Goal: Transaction & Acquisition: Purchase product/service

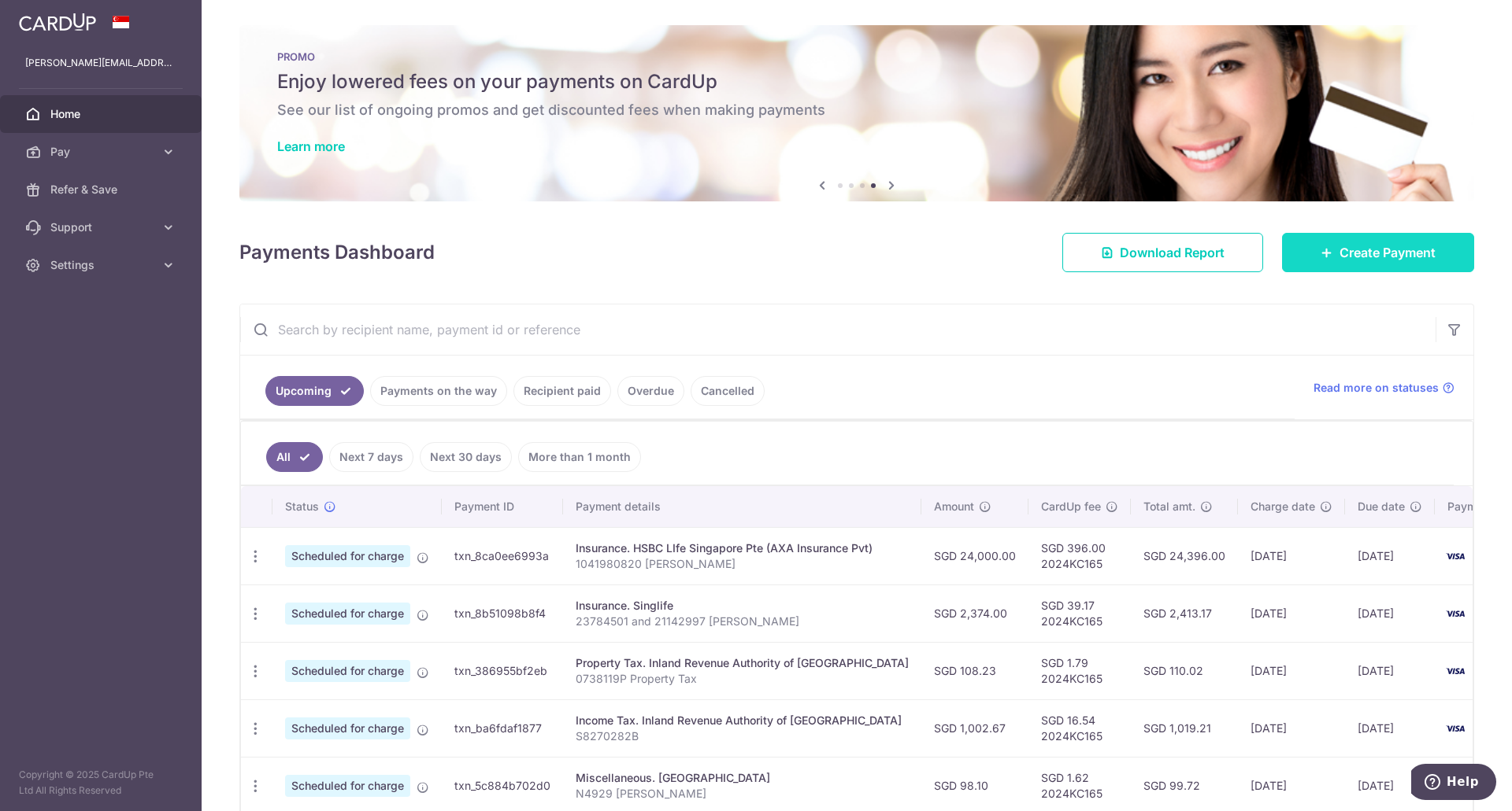
click at [1367, 254] on span "Create Payment" at bounding box center [1387, 252] width 96 height 18
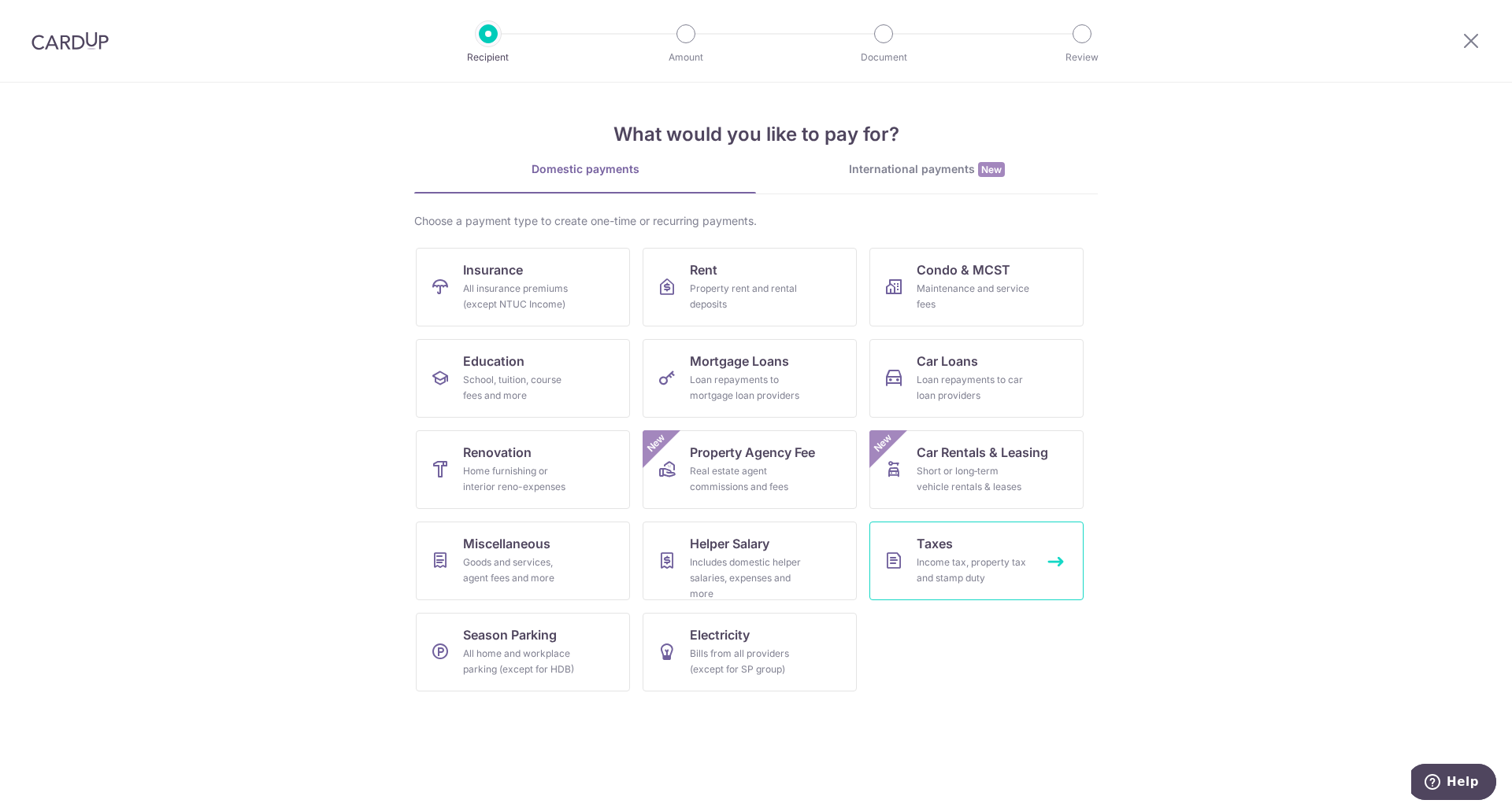
click at [938, 592] on link "Taxes Income tax, property tax and stamp duty" at bounding box center [977, 561] width 214 height 79
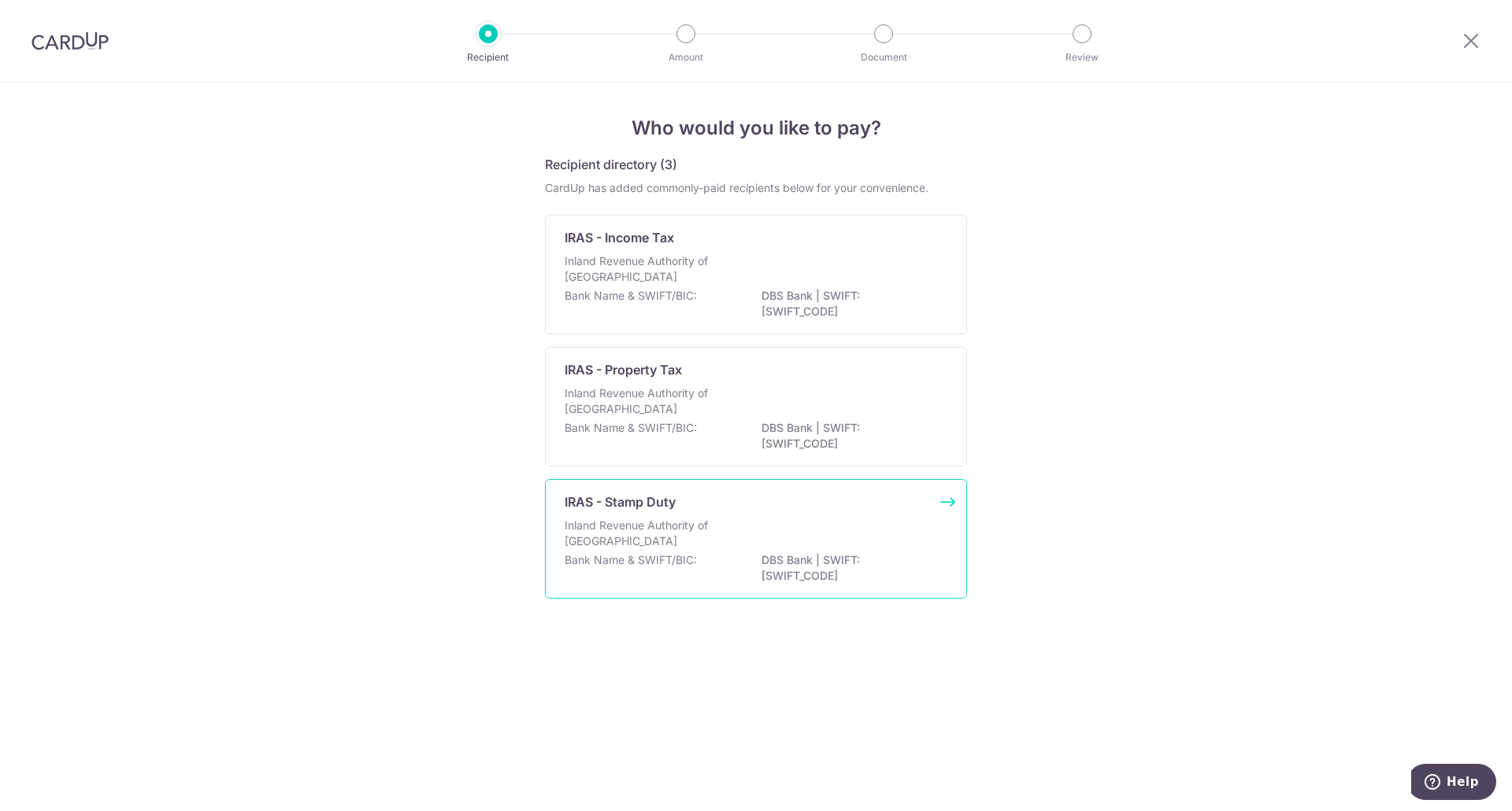
click at [732, 548] on div "Inland Revenue Authority of Singapore" at bounding box center [756, 535] width 383 height 34
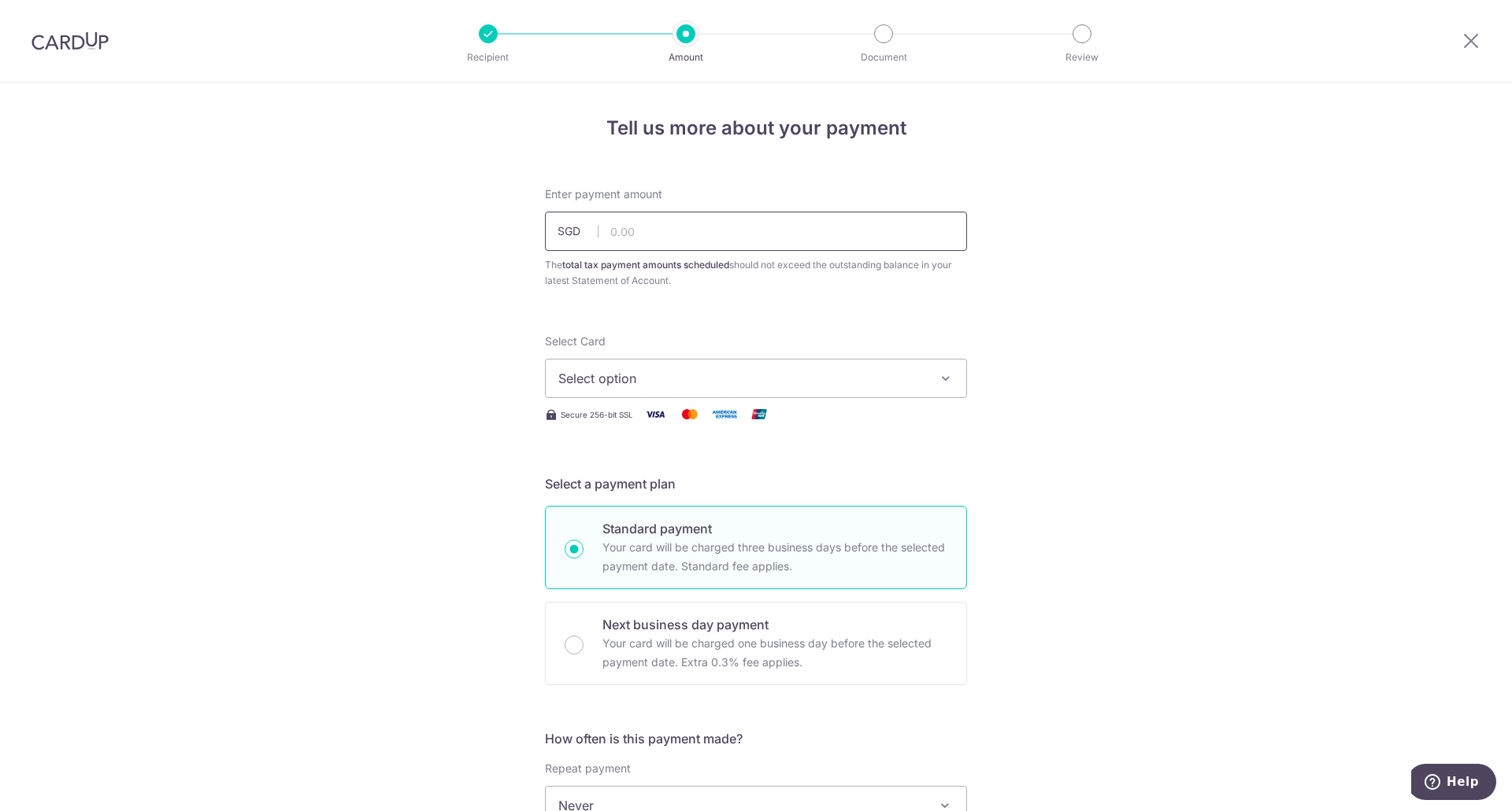
click at [767, 232] on input "text" at bounding box center [756, 231] width 422 height 40
type input "27,200.00"
click at [823, 381] on span "Select option" at bounding box center [741, 379] width 367 height 18
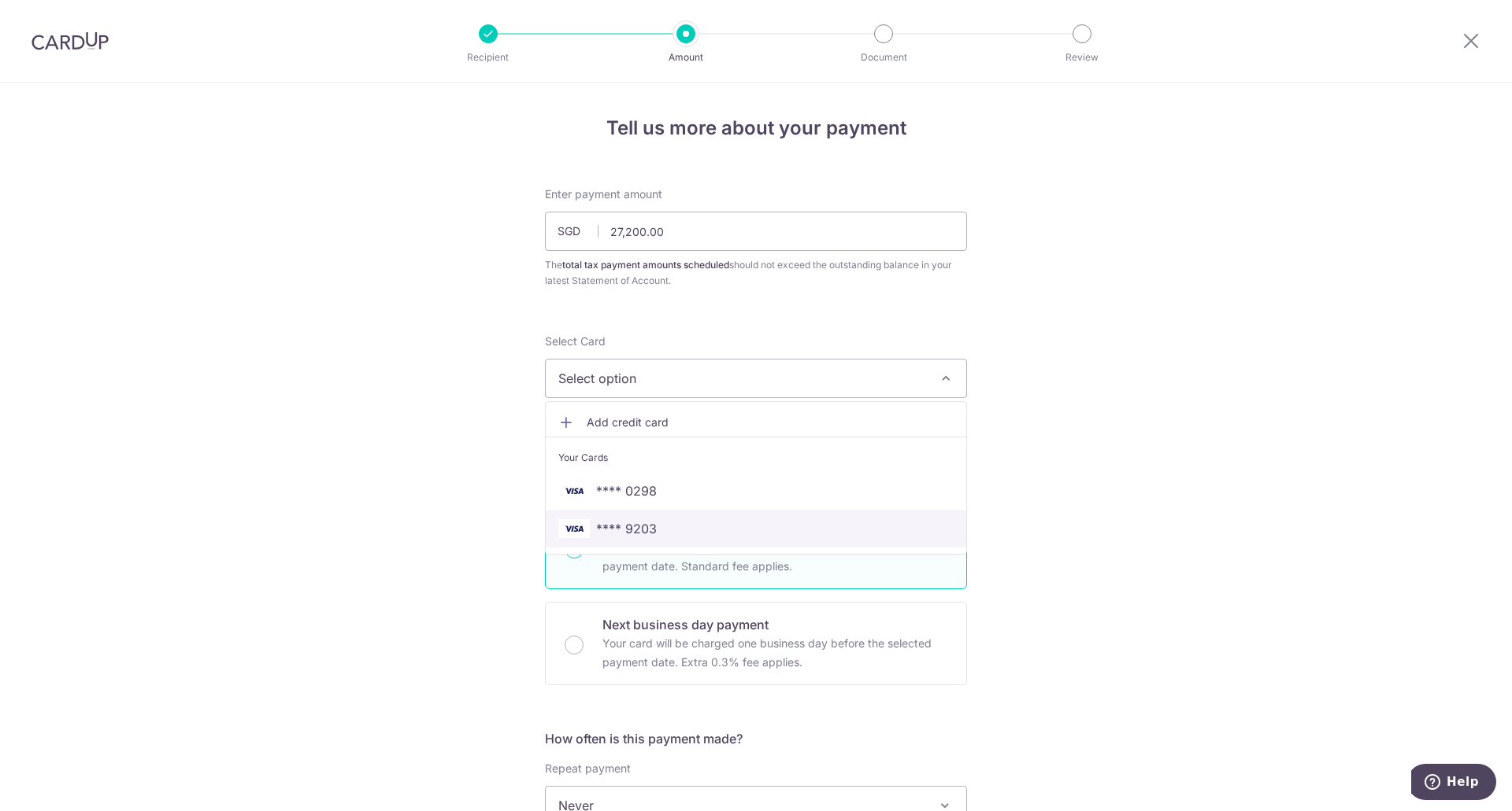
click at [663, 532] on span "**** 9203" at bounding box center [756, 528] width 396 height 18
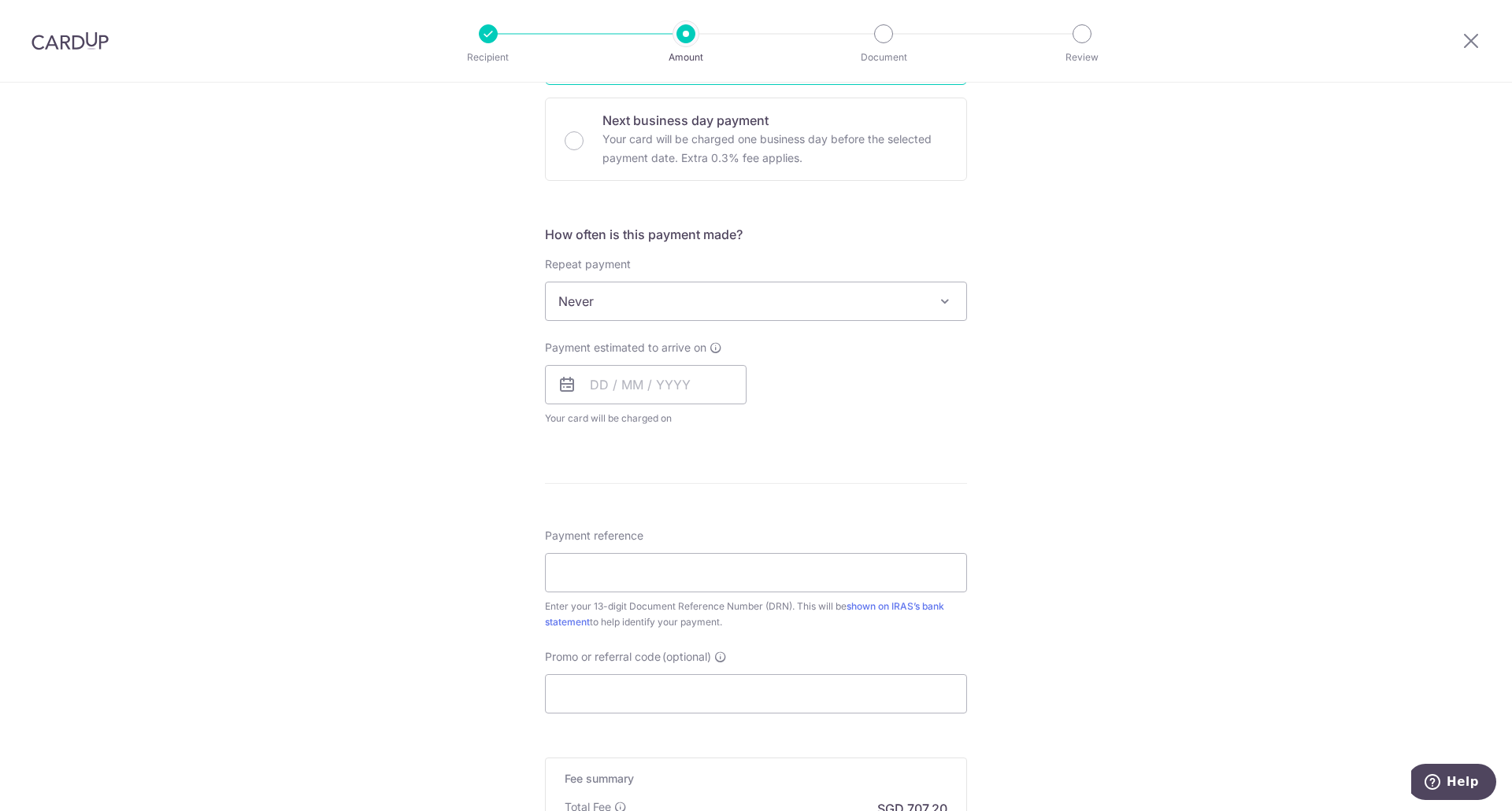
scroll to position [506, 0]
click at [557, 377] on icon at bounding box center [567, 383] width 18 height 18
click at [604, 359] on div "Payment estimated to arrive on Your card will be charged on for the first payme…" at bounding box center [646, 381] width 201 height 87
click at [593, 386] on input "text" at bounding box center [646, 383] width 201 height 40
click at [641, 557] on link "16" at bounding box center [640, 557] width 25 height 25
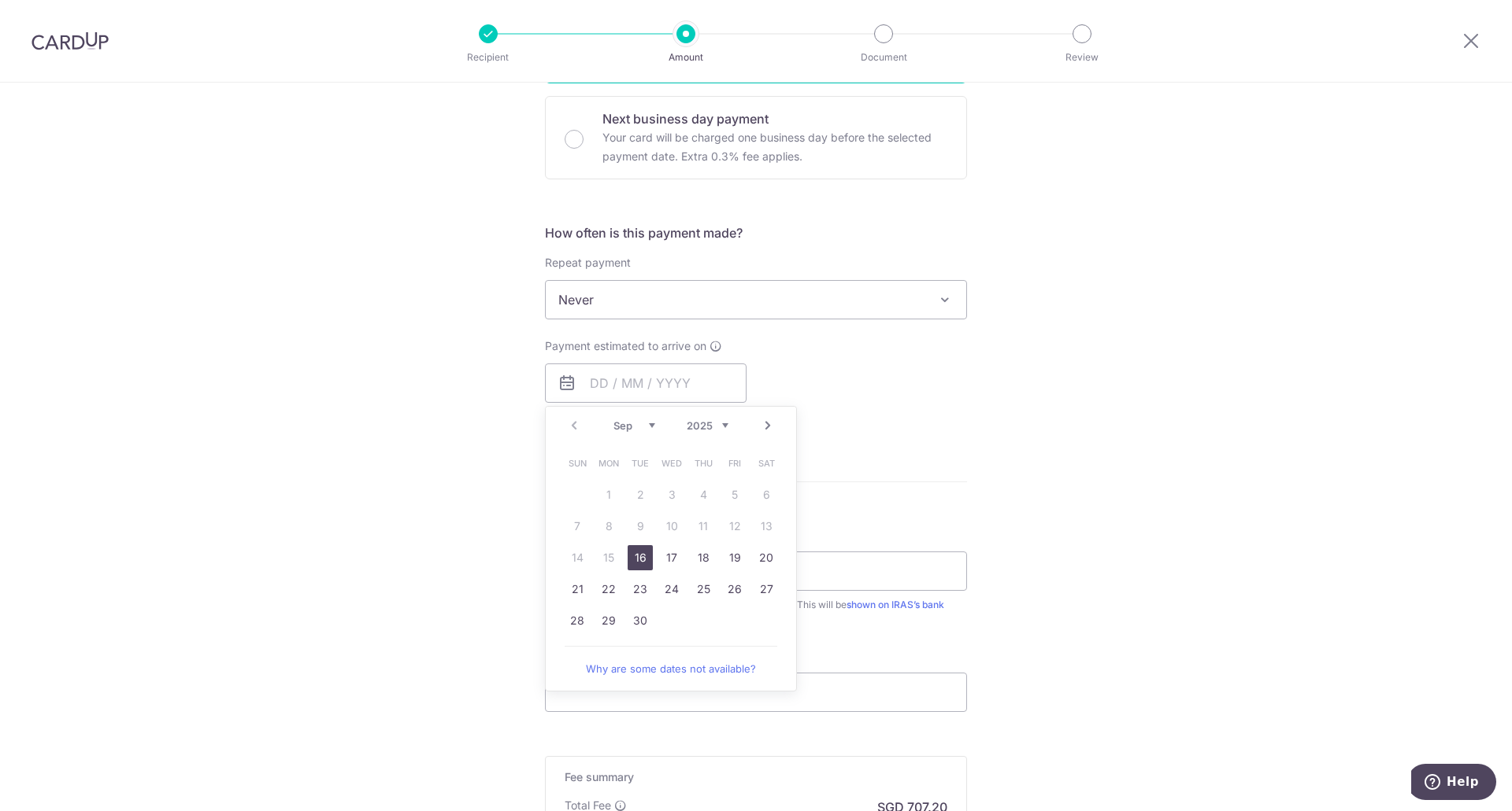
type input "[DATE]"
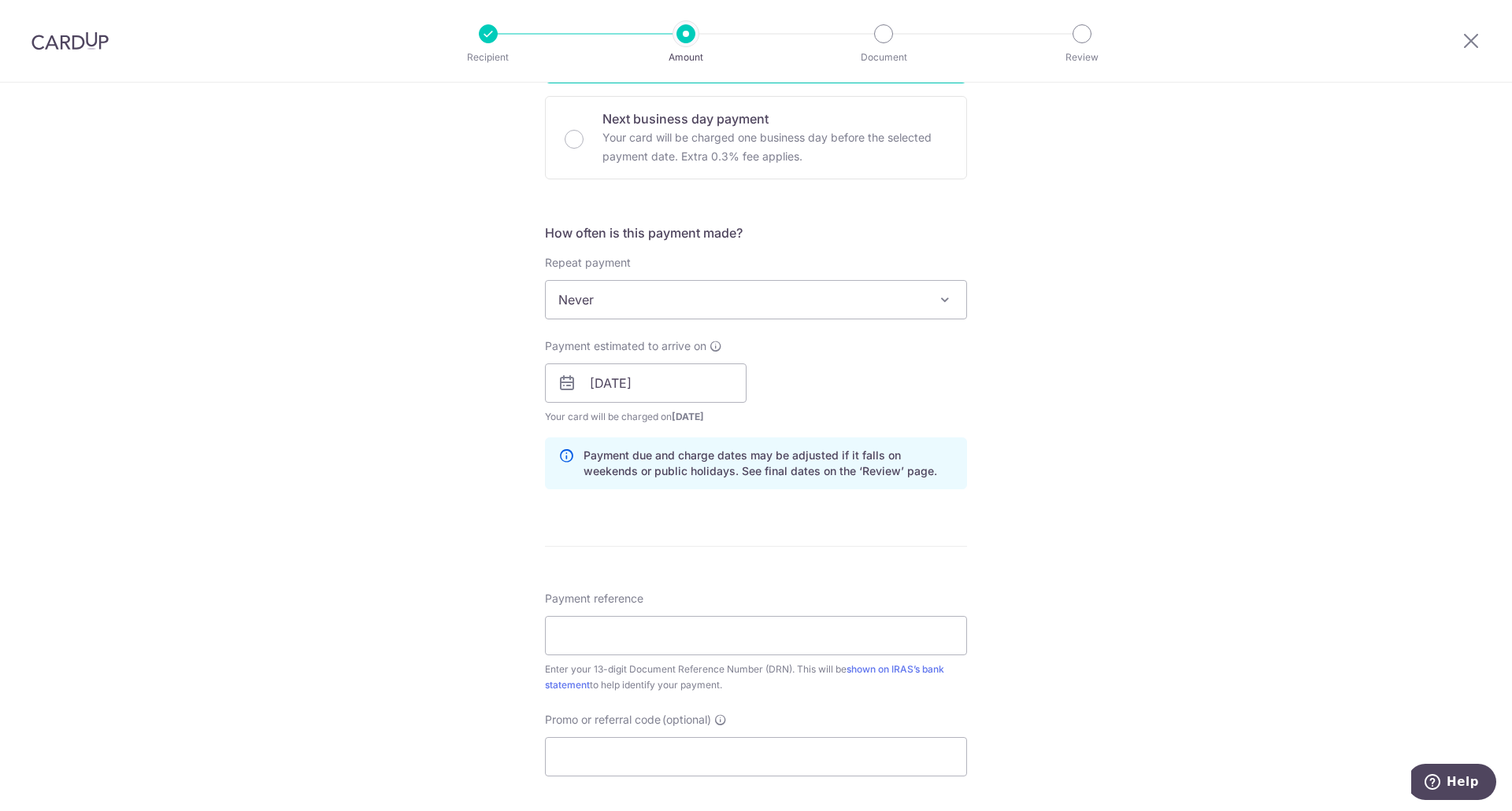
click at [1176, 562] on div "Tell us more about your payment Enter payment amount SGD 27,200.00 27200.00 The…" at bounding box center [756, 340] width 1512 height 1526
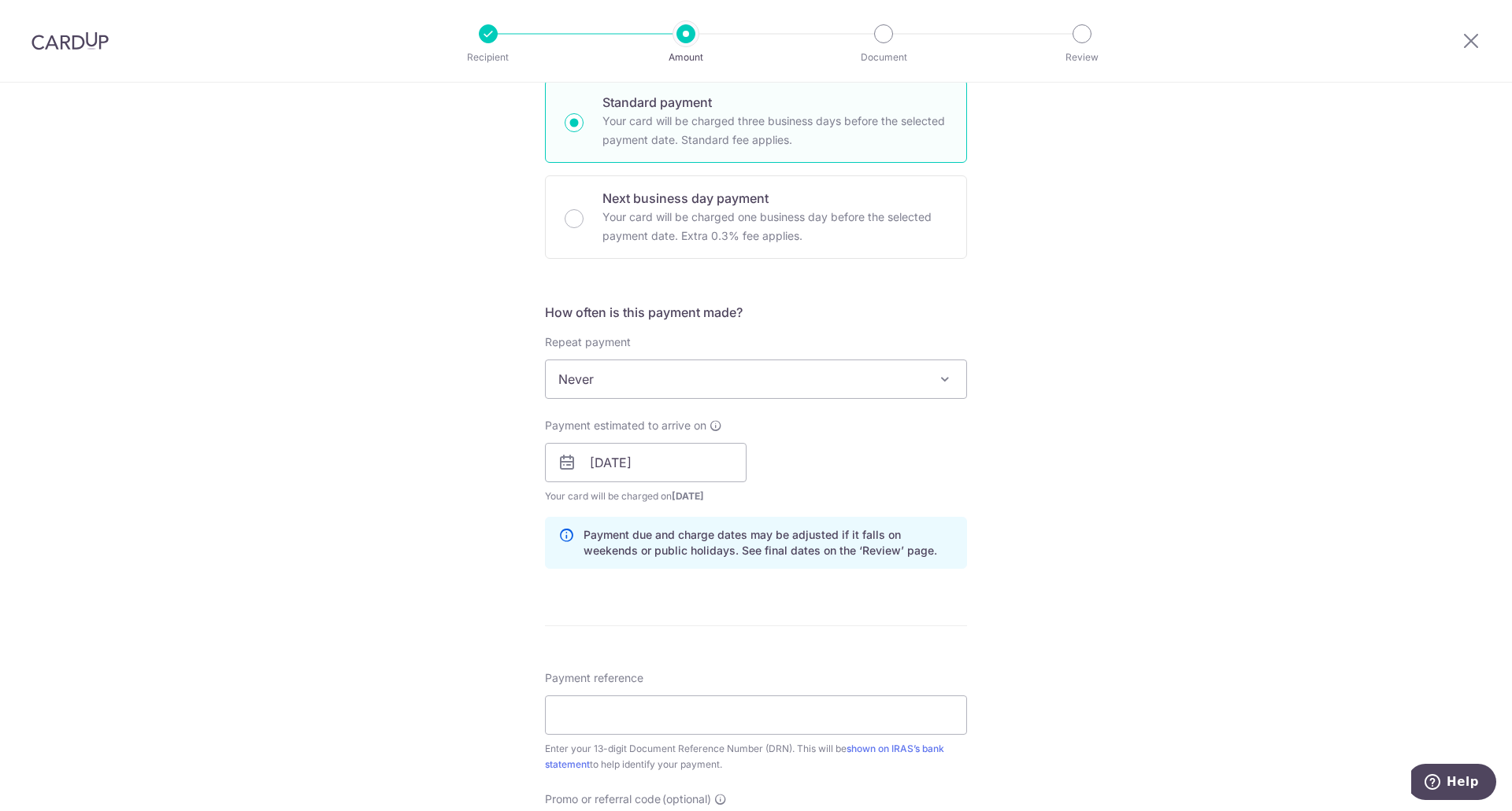
scroll to position [429, 0]
click at [622, 710] on input "Payment reference" at bounding box center [756, 714] width 422 height 40
paste input "2509100288704"
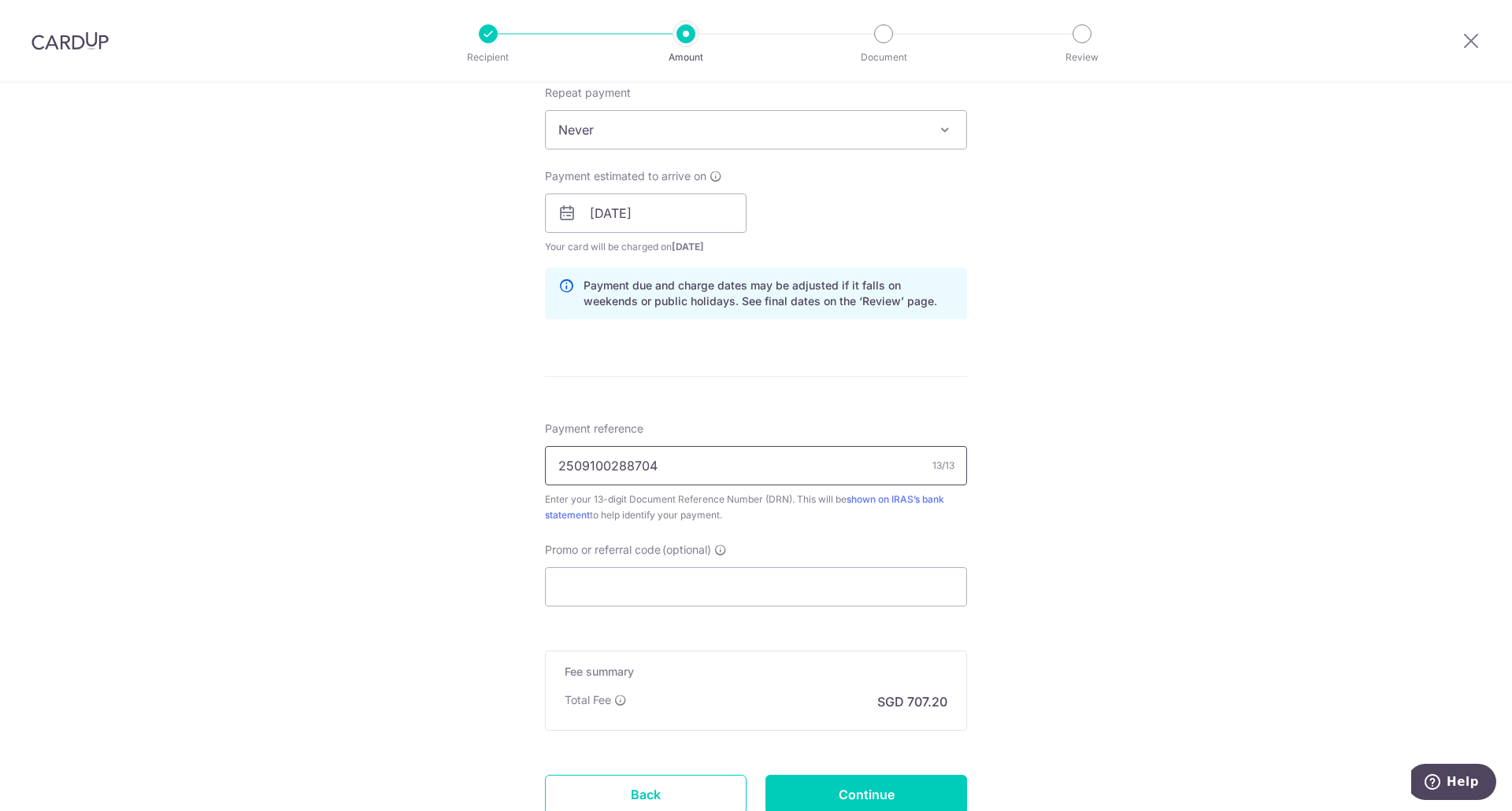
scroll to position [686, 0]
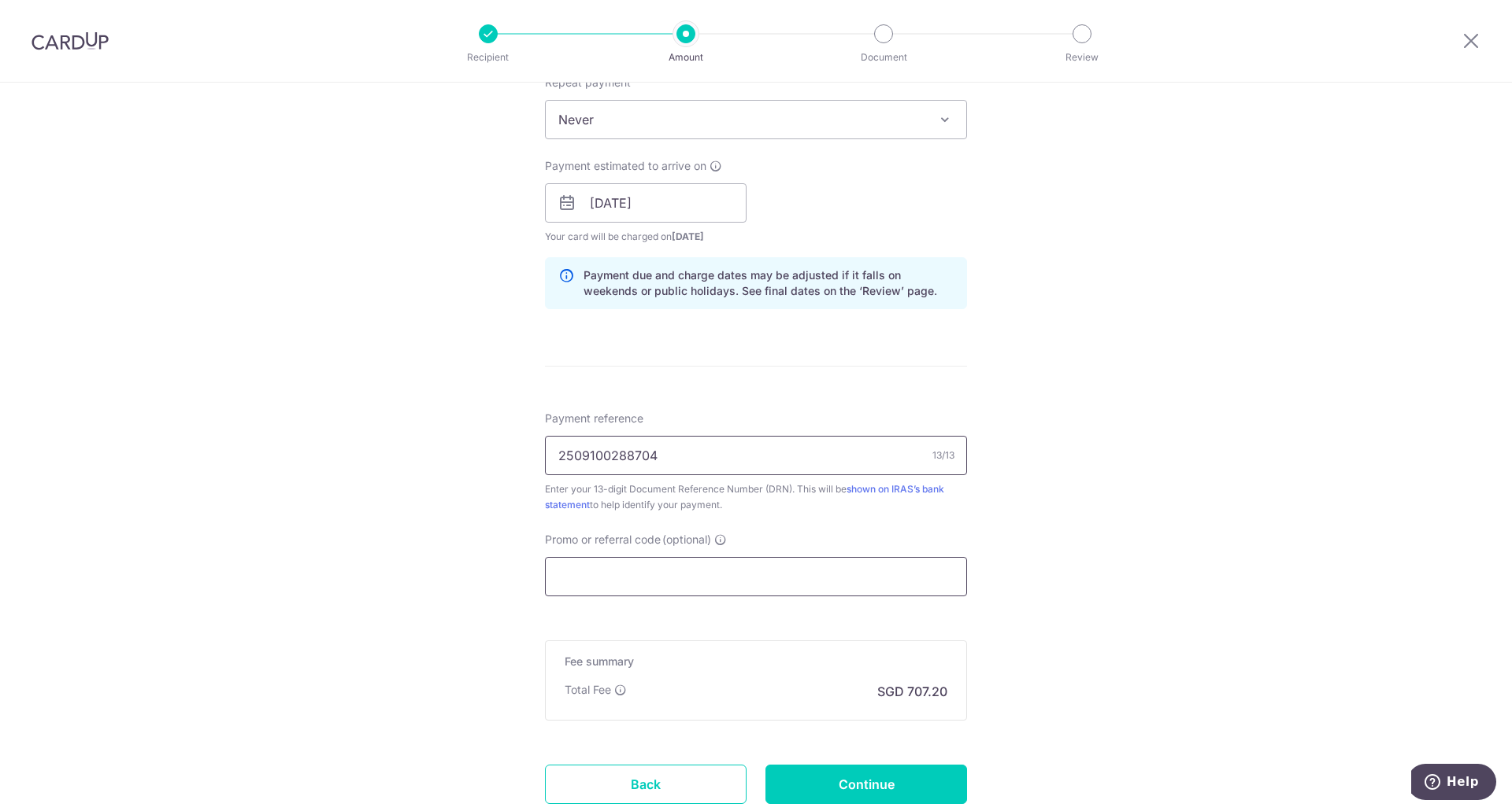
type input "2509100288704"
click at [685, 578] on input "Promo or referral code (optional)" at bounding box center [756, 576] width 422 height 40
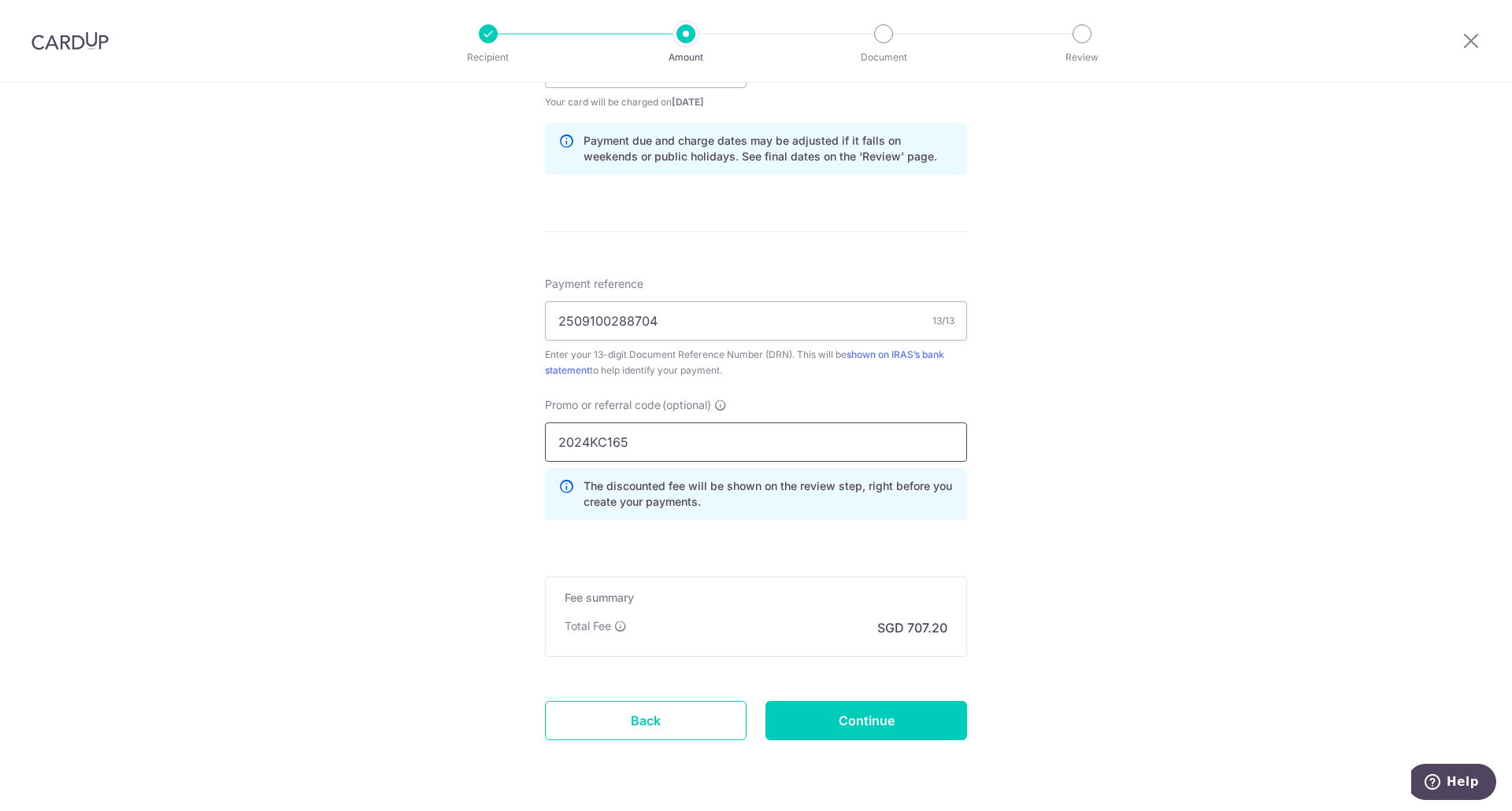
scroll to position [868, 0]
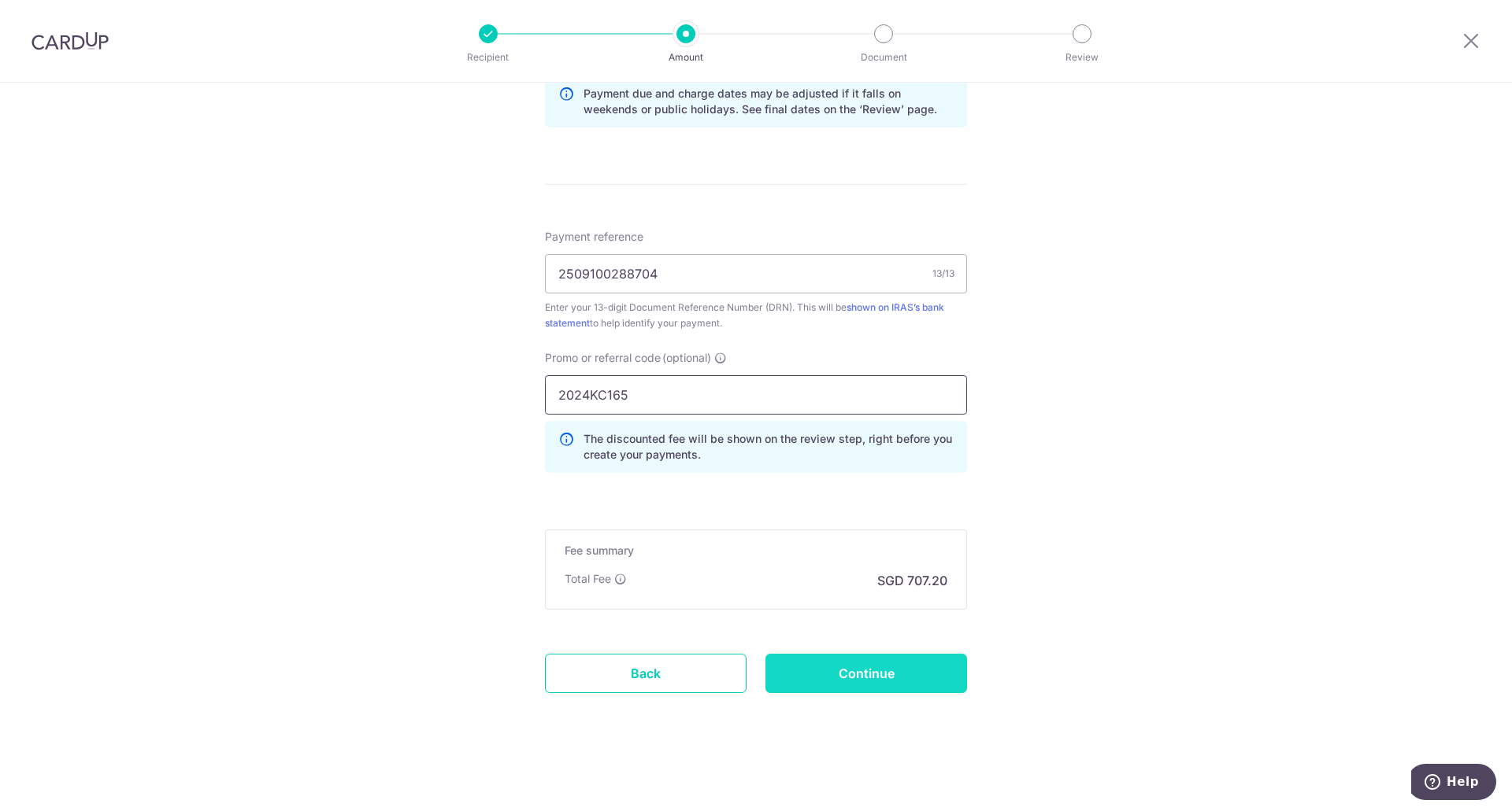
type input "2024KC165"
click at [930, 669] on input "Continue" at bounding box center [866, 673] width 201 height 40
type input "Create Schedule"
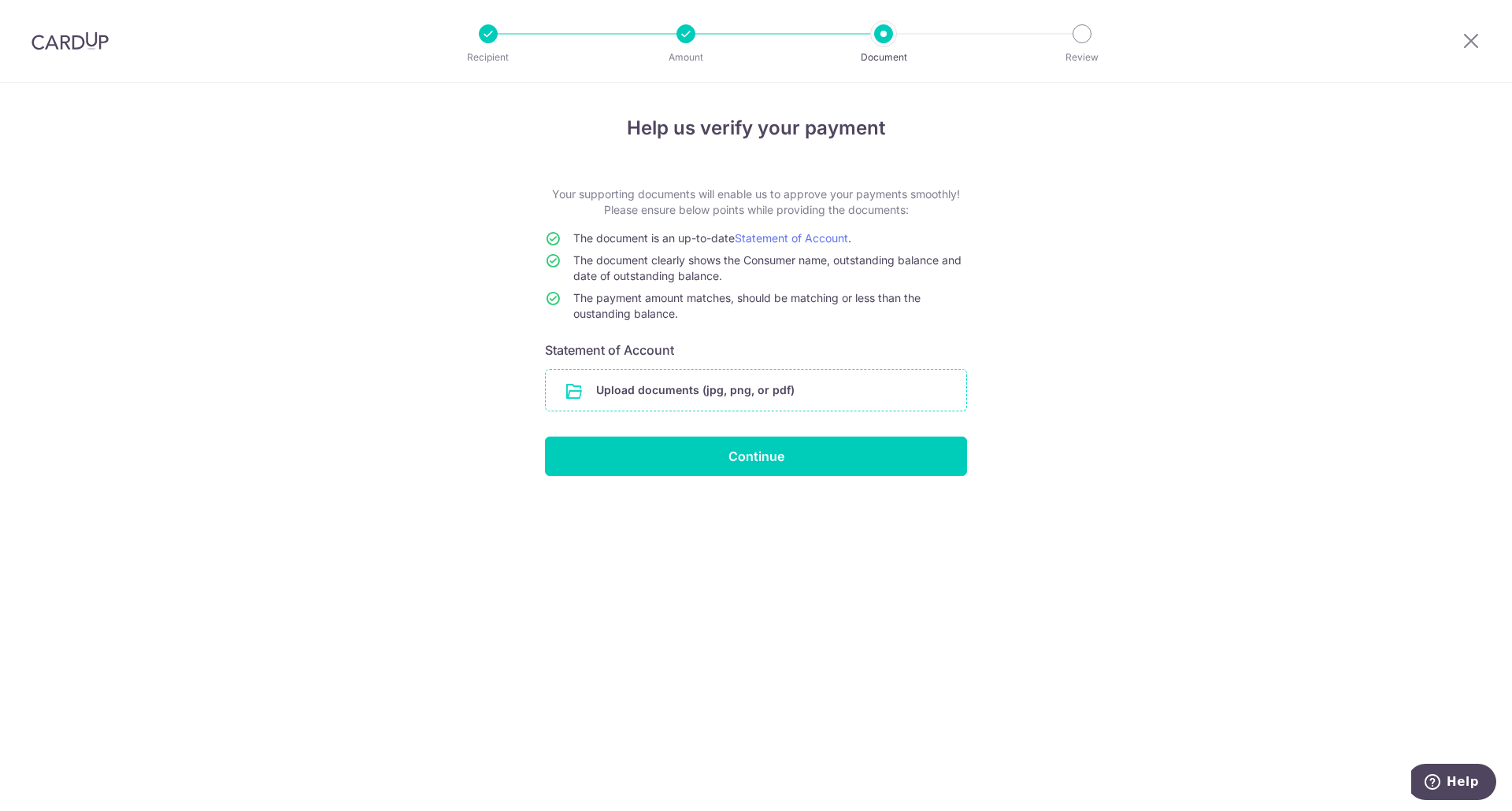
click at [860, 396] on input "file" at bounding box center [755, 390] width 421 height 41
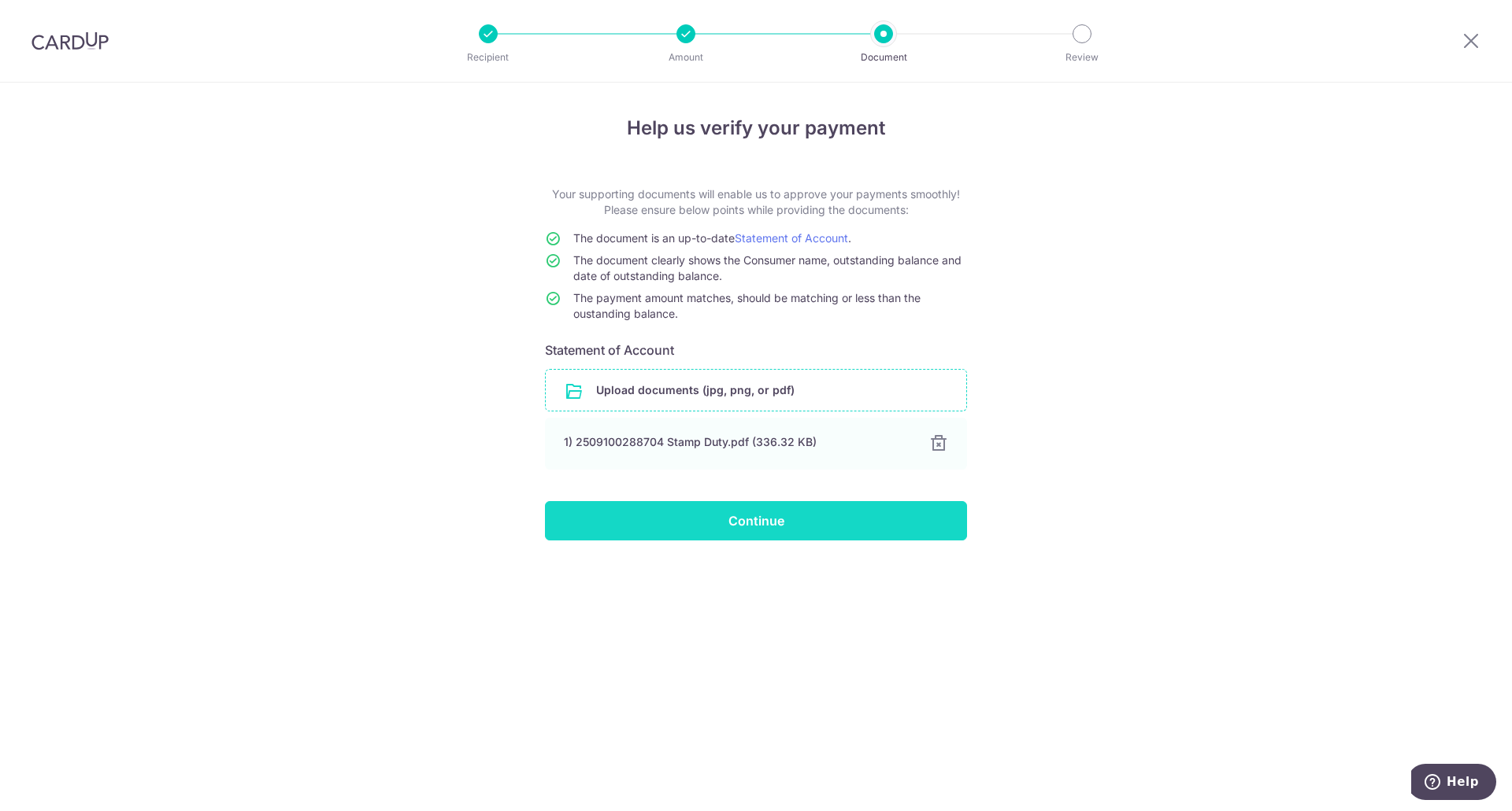
click at [795, 520] on input "Continue" at bounding box center [756, 521] width 422 height 40
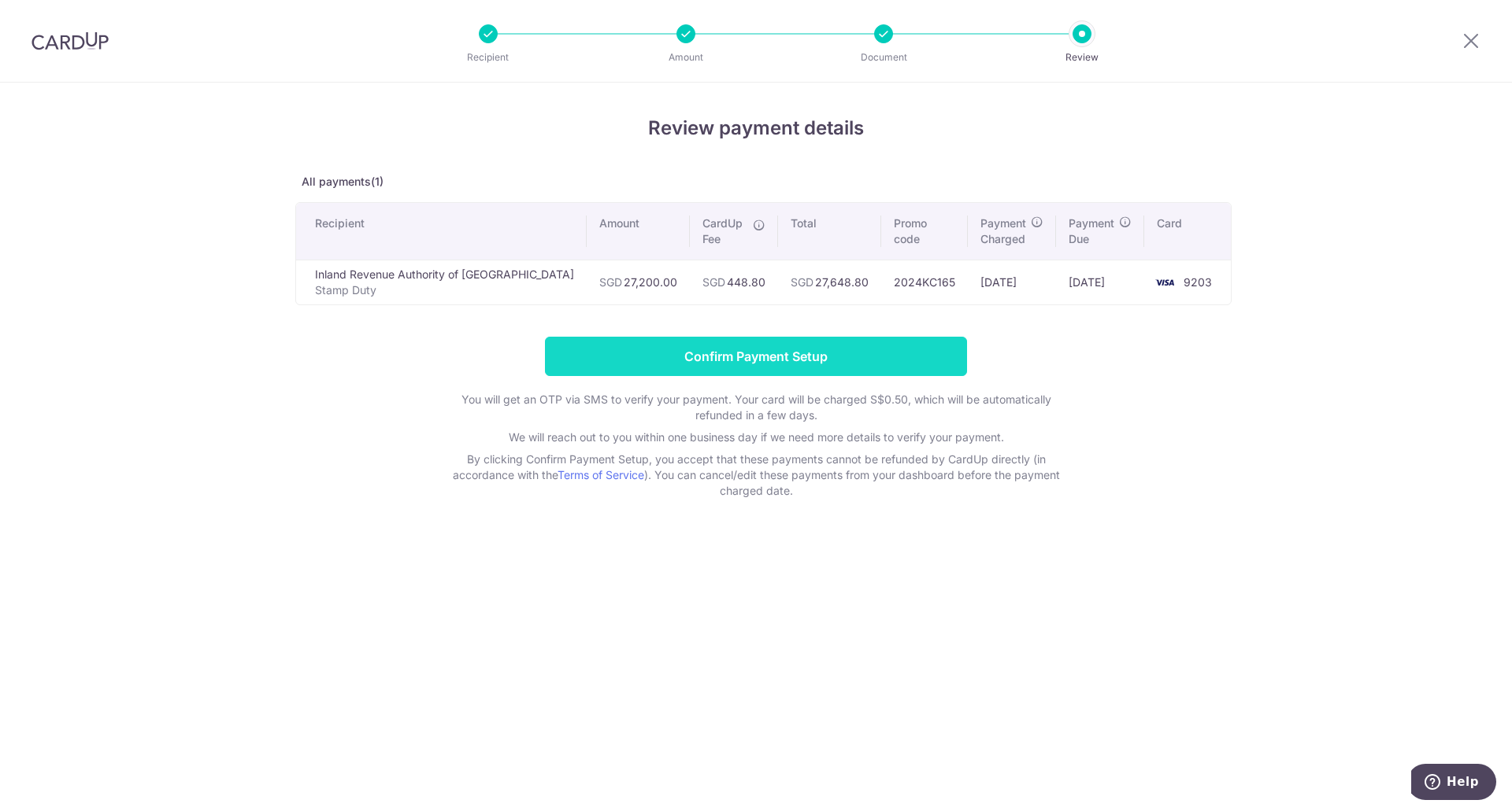
click at [849, 345] on input "Confirm Payment Setup" at bounding box center [756, 357] width 422 height 40
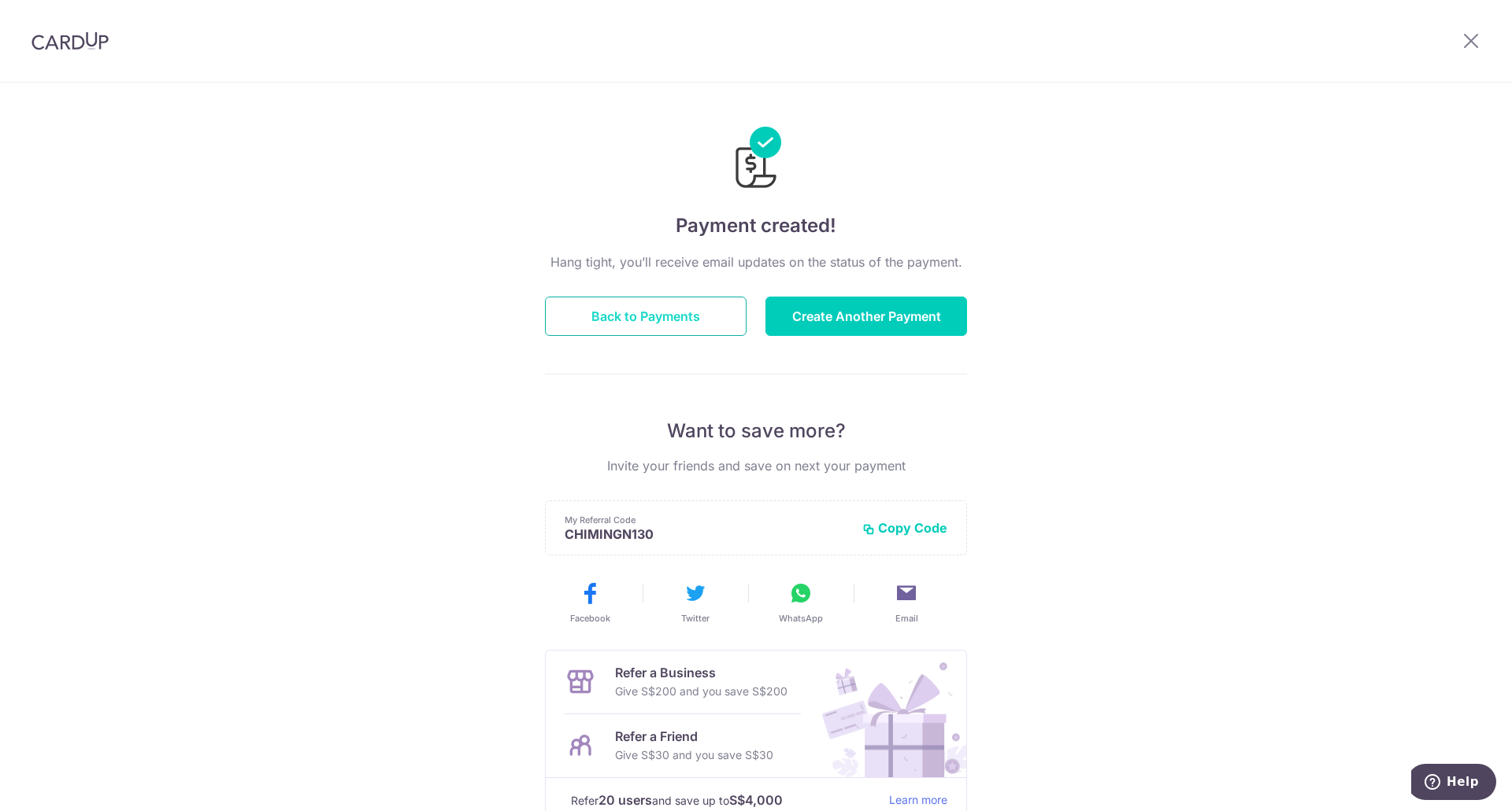
click at [647, 335] on button "Back to Payments" at bounding box center [646, 316] width 201 height 40
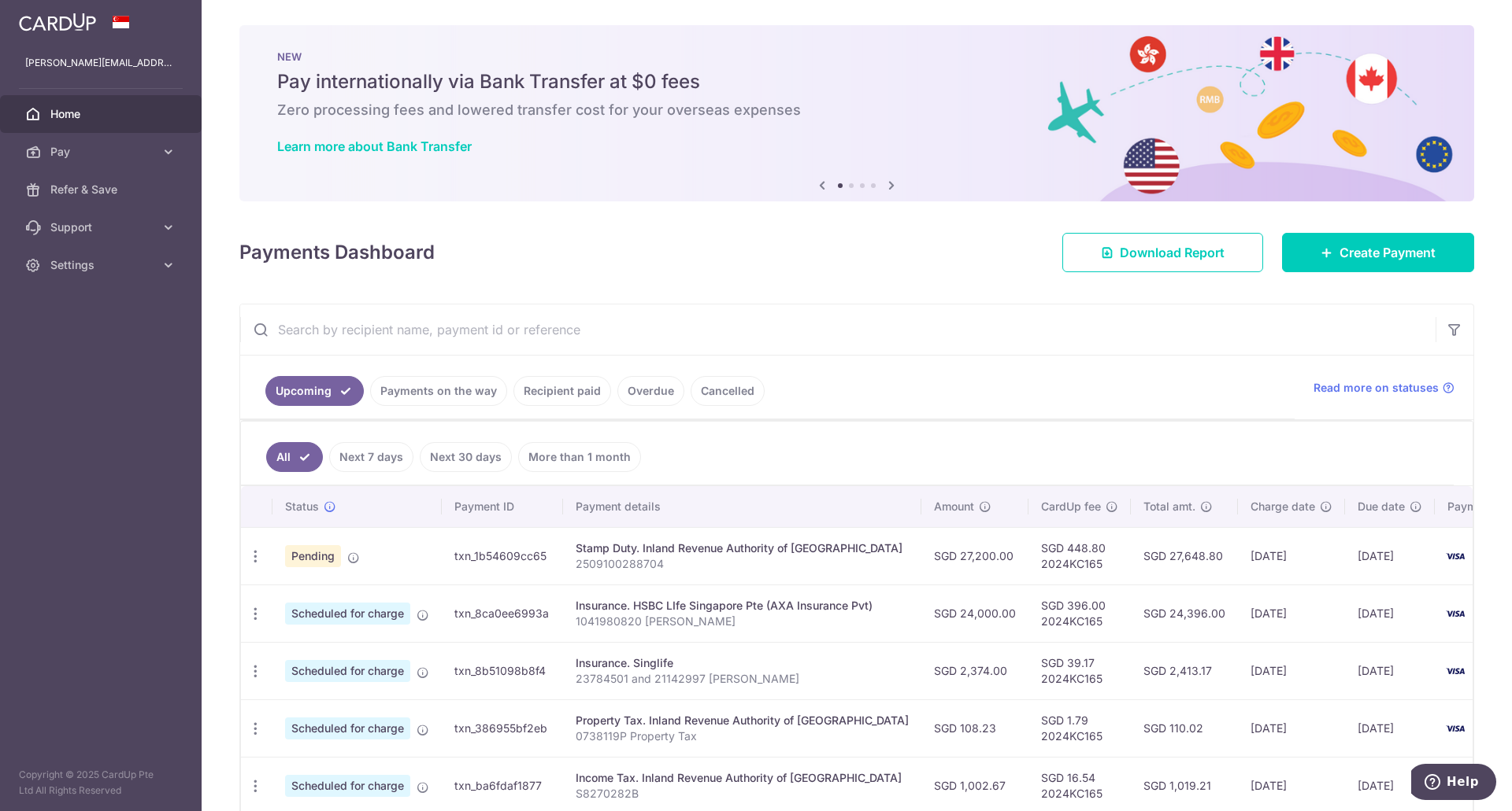
click at [436, 263] on div "Payments Dashboard Download Report Create Payment" at bounding box center [857, 248] width 1235 height 45
